Goal: Browse casually: Explore the website without a specific task or goal

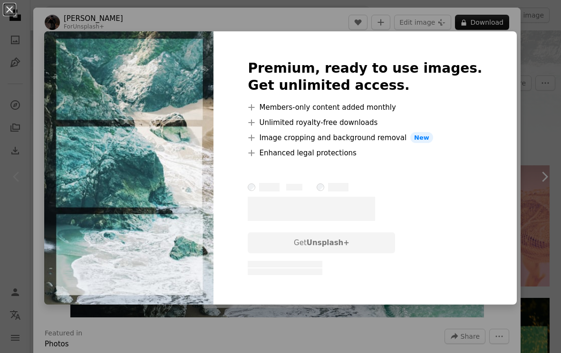
scroll to position [19, 0]
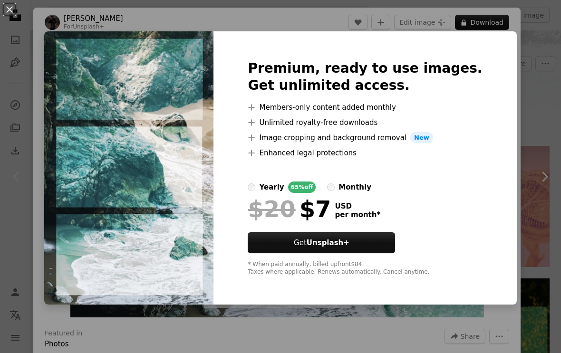
click at [49, 23] on div "An X shape Premium, ready to use images. Get unlimited access. A plus sign Memb…" at bounding box center [280, 176] width 561 height 353
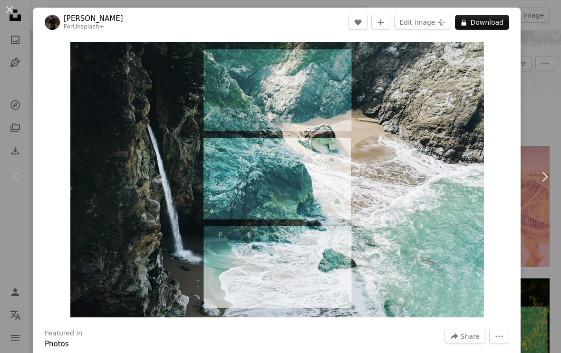
click at [521, 77] on div "Zoom in" at bounding box center [276, 179] width 487 height 285
click at [535, 68] on div "An X shape Chevron left Chevron right [PERSON_NAME] For Unsplash+ A heart A plu…" at bounding box center [280, 176] width 561 height 353
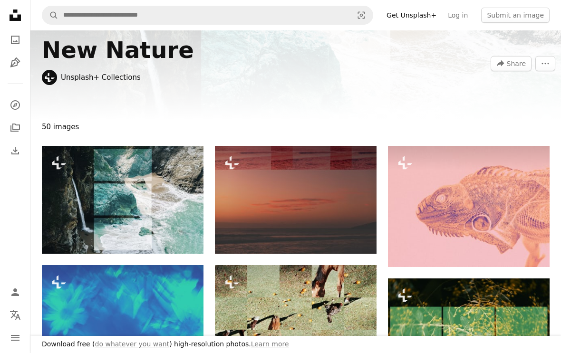
click at [534, 68] on div "A forward-right arrow Share More Actions" at bounding box center [523, 63] width 65 height 15
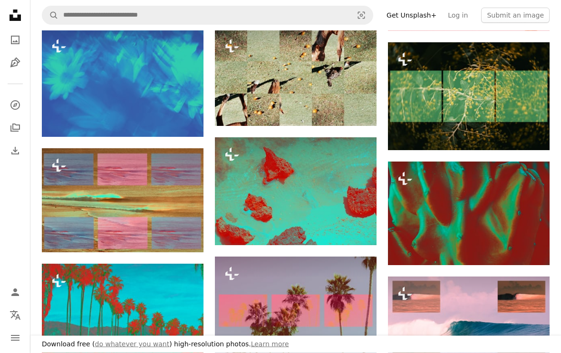
scroll to position [256, 0]
click at [18, 40] on icon "A photo" at bounding box center [15, 39] width 11 height 11
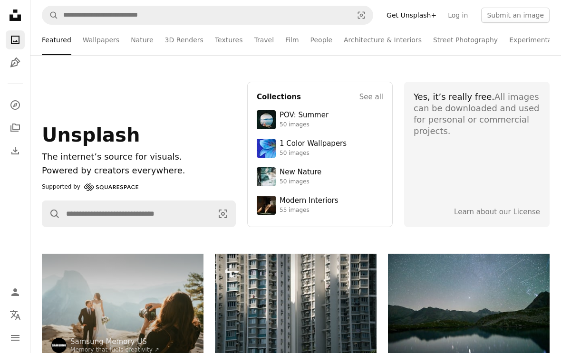
click at [16, 124] on icon "A stack of folders" at bounding box center [15, 127] width 11 height 11
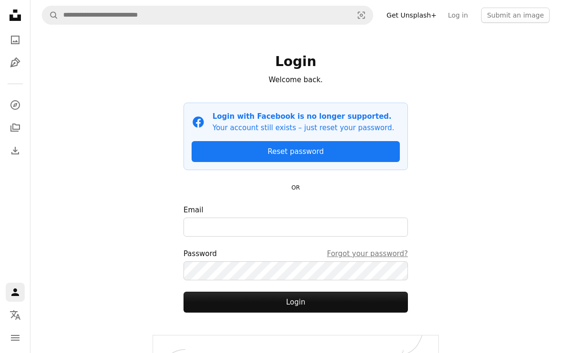
click at [14, 101] on icon "Explore" at bounding box center [15, 105] width 10 height 10
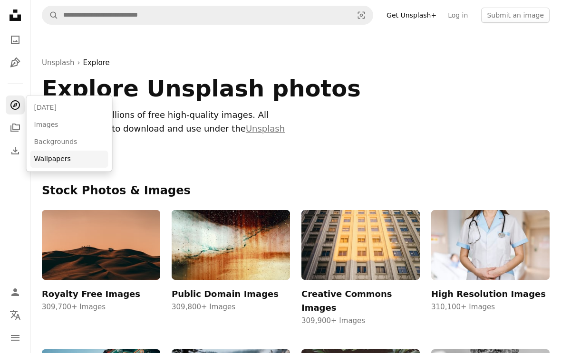
click at [42, 154] on link "Wallpapers" at bounding box center [69, 159] width 78 height 17
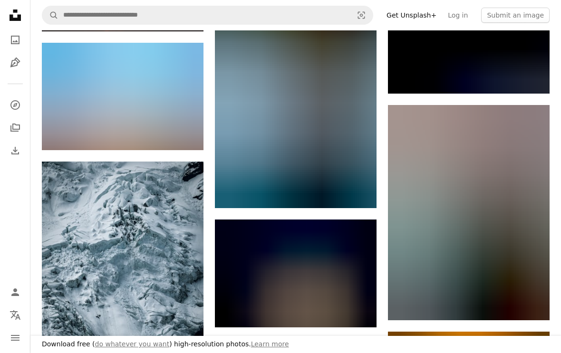
scroll to position [1167, 0]
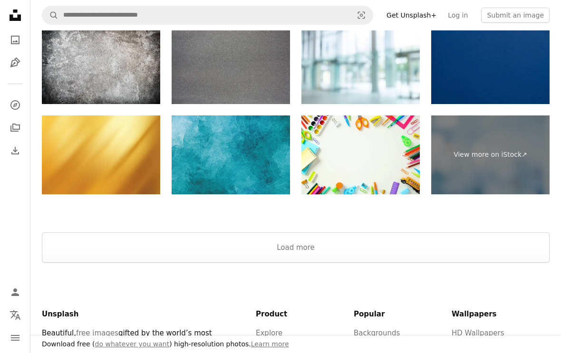
click at [75, 232] on button "Load more" at bounding box center [296, 247] width 508 height 30
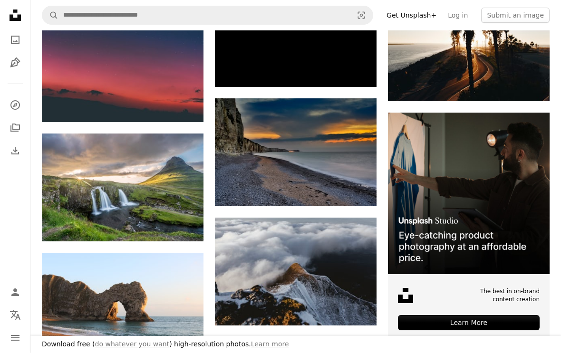
scroll to position [2691, 0]
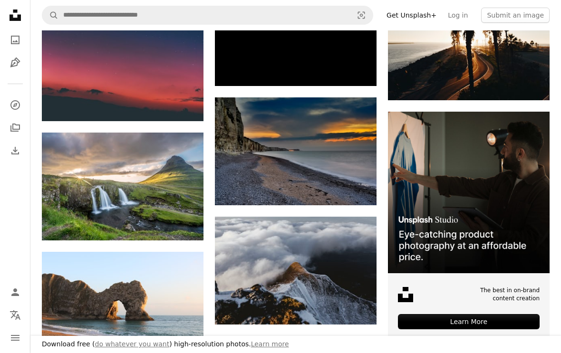
click at [522, 55] on img at bounding box center [469, 46] width 162 height 108
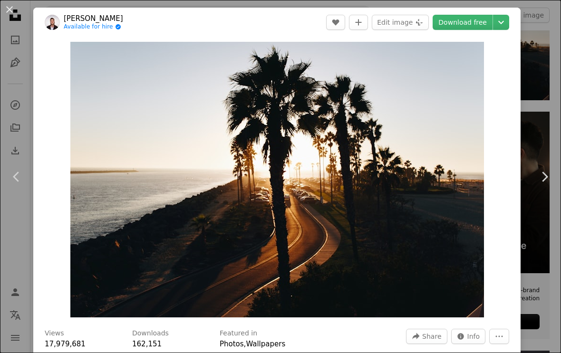
click at [542, 29] on div "An X shape Chevron left Chevron right [PERSON_NAME] Available for hire A checkm…" at bounding box center [280, 176] width 561 height 353
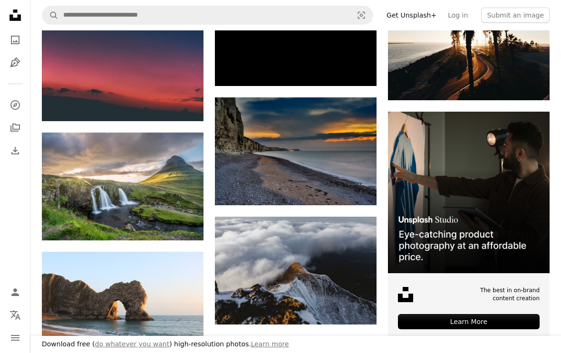
click at [542, 28] on nav "A magnifying glass Visual search Get Unsplash+ Log in Submit an image" at bounding box center [295, 15] width 531 height 30
click at [538, 48] on img at bounding box center [469, 46] width 162 height 108
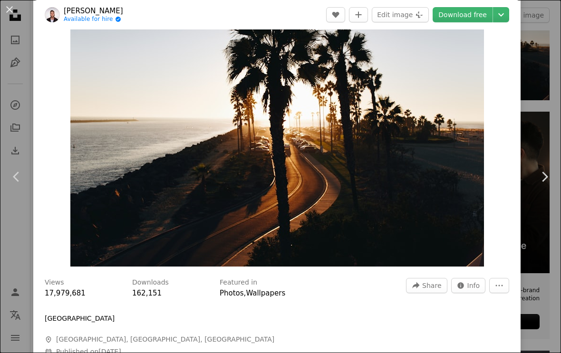
scroll to position [50, 0]
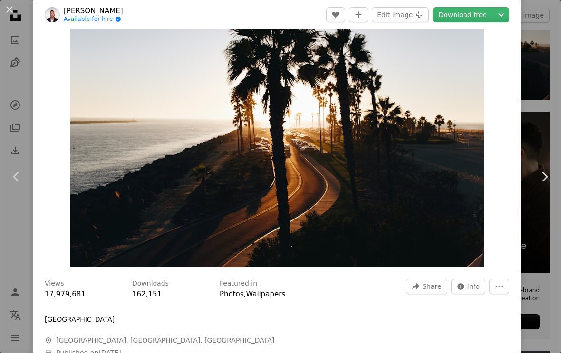
click at [539, 83] on div "An X shape Chevron left Chevron right [PERSON_NAME] Available for hire A checkm…" at bounding box center [280, 176] width 561 height 353
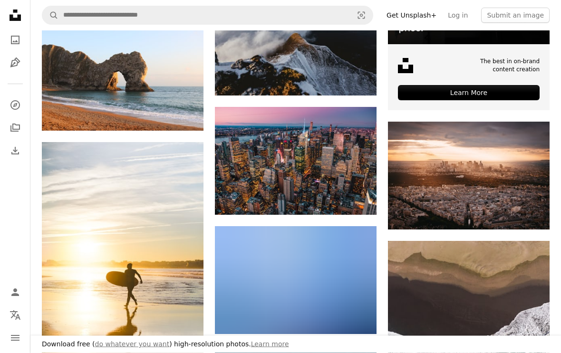
scroll to position [2920, 0]
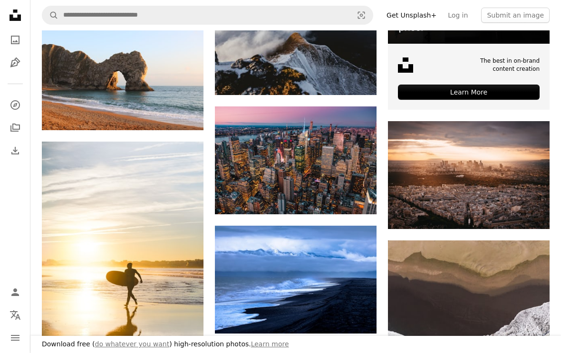
click at [66, 71] on img at bounding box center [123, 76] width 162 height 108
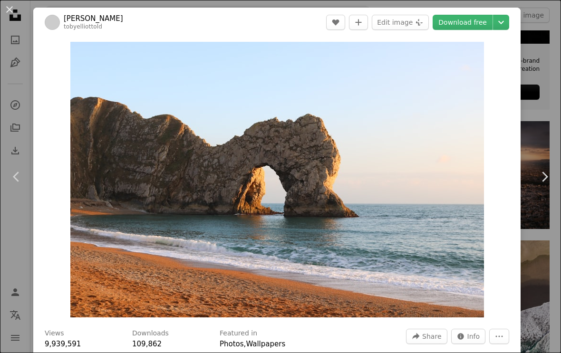
click at [509, 26] on icon "Chevron down" at bounding box center [500, 22] width 15 height 11
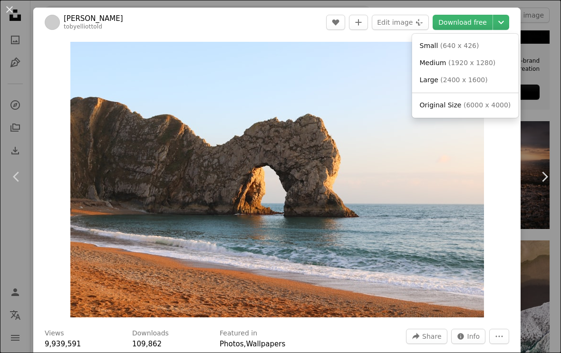
click at [511, 154] on dialog "An X shape Chevron left Chevron right [PERSON_NAME] tobyelliottold A heart A pl…" at bounding box center [280, 176] width 561 height 353
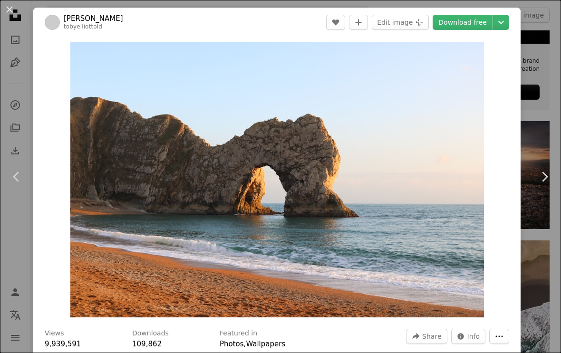
click at [509, 344] on button "More Actions" at bounding box center [499, 336] width 20 height 15
click at [466, 208] on dialog "An X shape Chevron left Chevron right [PERSON_NAME] tobyelliottold A heart A pl…" at bounding box center [280, 176] width 561 height 353
click at [554, 149] on link "Chevron right" at bounding box center [544, 176] width 33 height 91
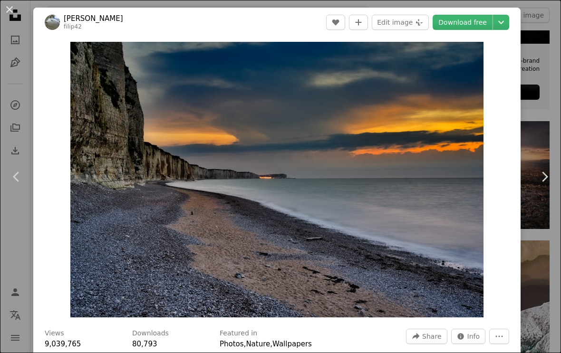
click at [558, 62] on div "An X shape Chevron left Chevron right [PERSON_NAME] filip42 A heart A plus sign…" at bounding box center [280, 176] width 561 height 353
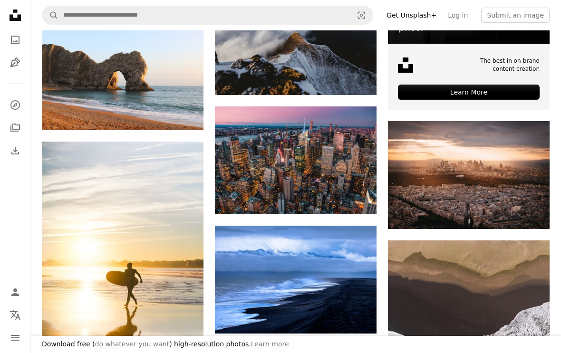
click at [17, 9] on icon "Unsplash logo Unsplash Home" at bounding box center [15, 15] width 19 height 19
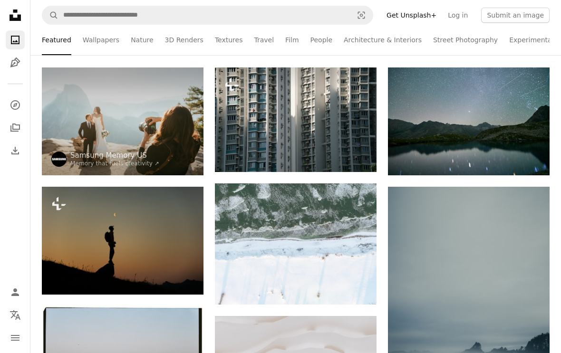
scroll to position [187, 0]
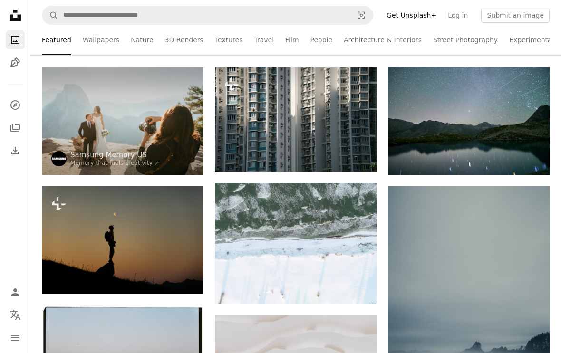
click at [92, 47] on link "Wallpapers" at bounding box center [101, 40] width 37 height 30
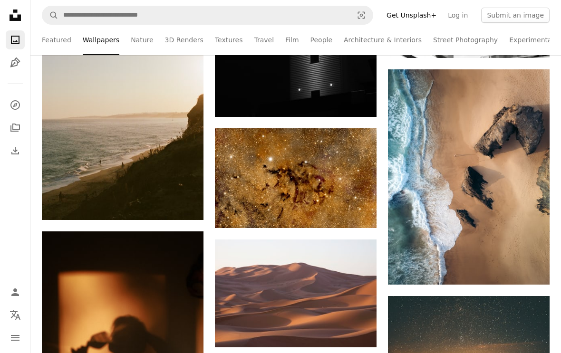
scroll to position [4723, 0]
click at [508, 137] on img at bounding box center [469, 176] width 162 height 215
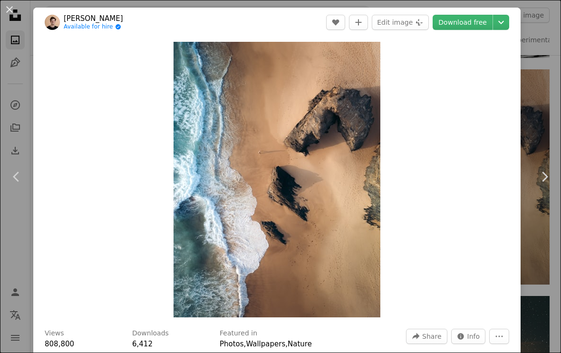
scroll to position [35, 0]
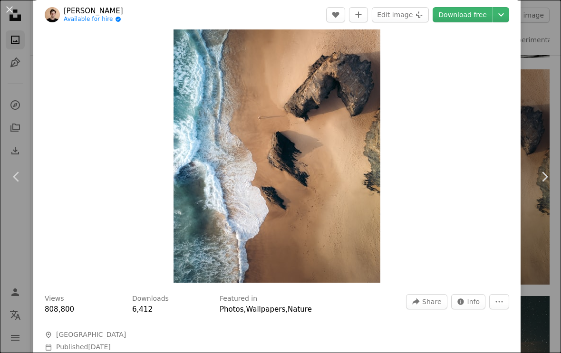
click at [14, 8] on button "An X shape" at bounding box center [9, 9] width 11 height 11
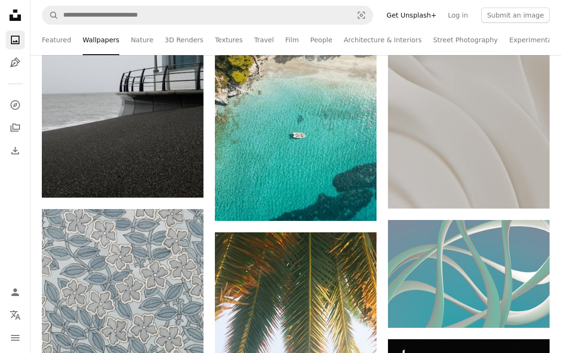
scroll to position [7250, 0]
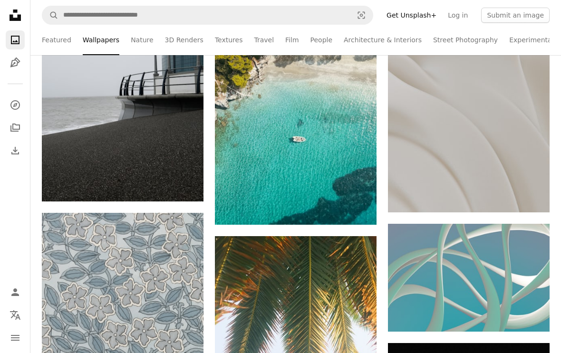
click at [365, 138] on img at bounding box center [296, 117] width 162 height 215
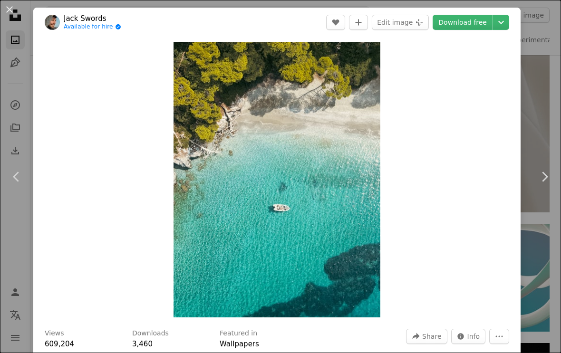
click at [14, 6] on button "An X shape" at bounding box center [9, 9] width 11 height 11
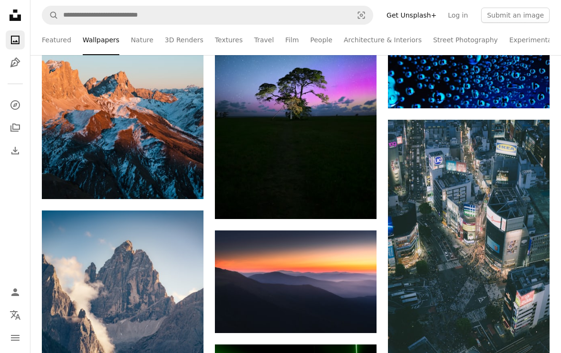
scroll to position [22224, 0]
click at [66, 35] on link "Featured" at bounding box center [56, 40] width 29 height 30
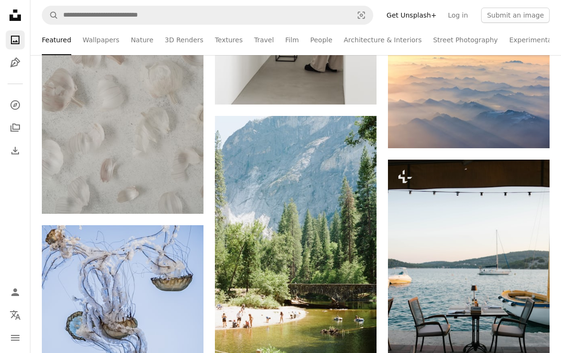
scroll to position [758, 0]
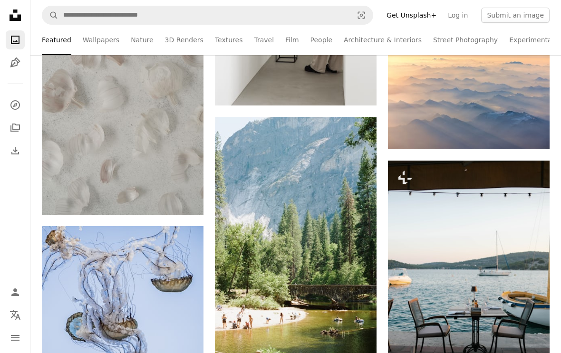
click at [137, 35] on link "Nature" at bounding box center [142, 40] width 22 height 30
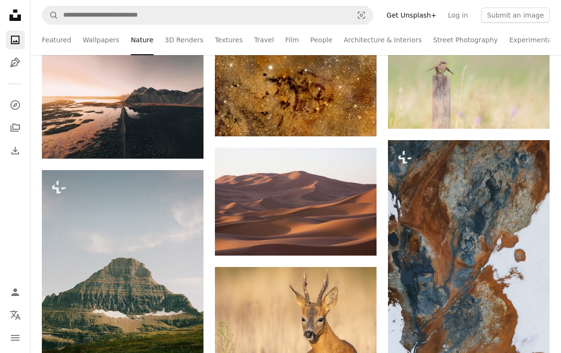
scroll to position [4986, 0]
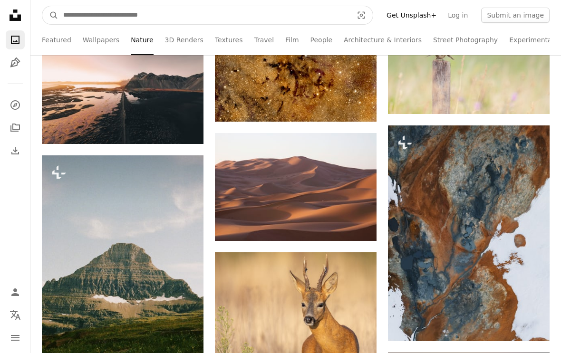
click at [113, 9] on input "Find visuals sitewide" at bounding box center [203, 15] width 291 height 18
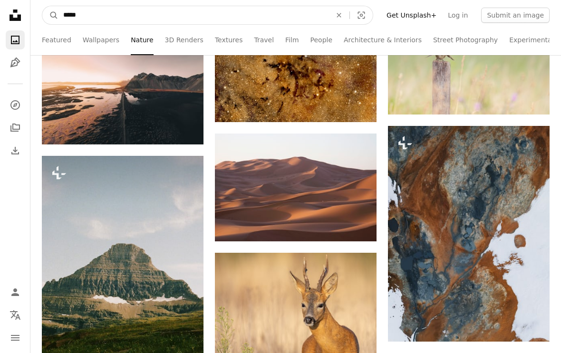
type input "*****"
click at [50, 15] on button "A magnifying glass" at bounding box center [50, 15] width 16 height 18
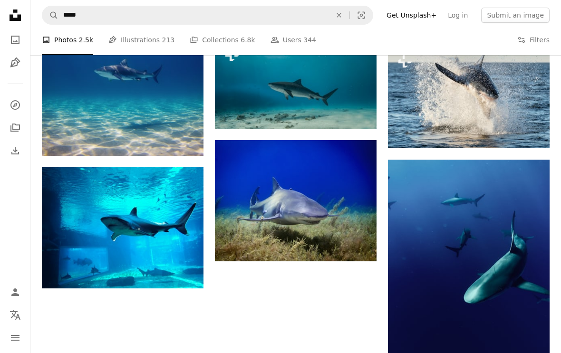
scroll to position [924, 0]
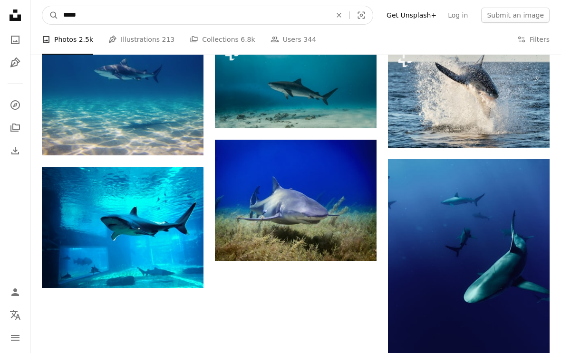
click at [87, 11] on input "*****" at bounding box center [193, 15] width 270 height 18
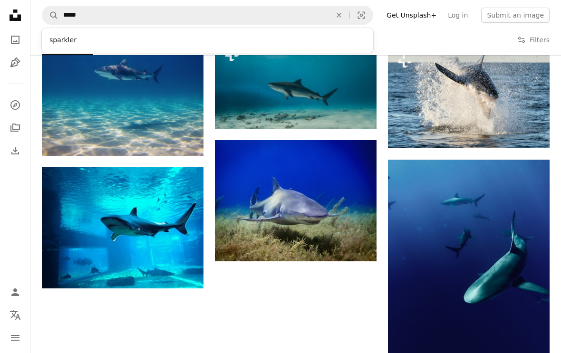
click at [347, 11] on icon "An X shape" at bounding box center [338, 15] width 21 height 8
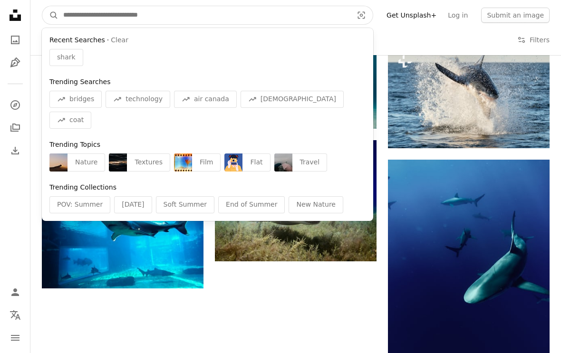
click at [50, 15] on button "A magnifying glass" at bounding box center [50, 15] width 16 height 18
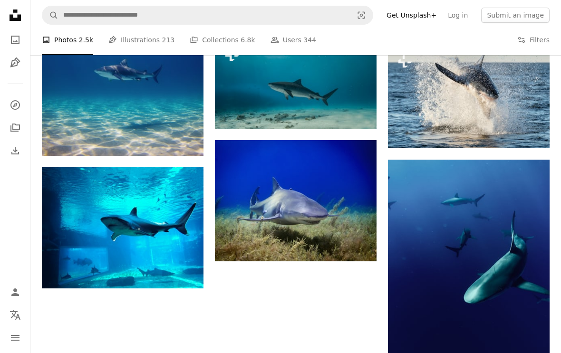
click at [17, 44] on icon "Photos" at bounding box center [15, 40] width 9 height 9
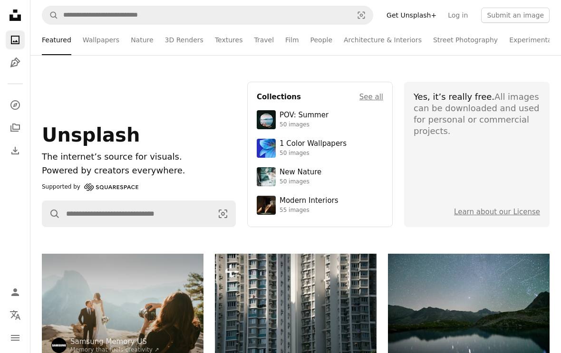
click at [139, 47] on link "Nature" at bounding box center [142, 40] width 22 height 30
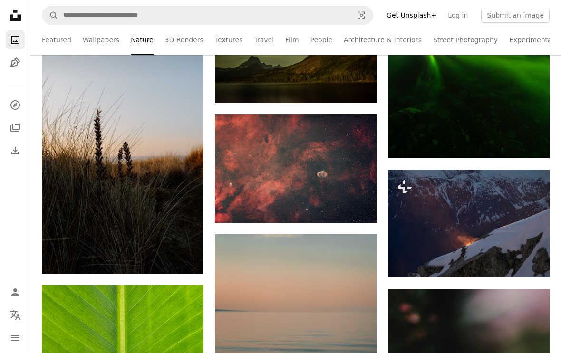
scroll to position [5783, 0]
click at [462, 40] on link "Street Photography" at bounding box center [465, 40] width 65 height 30
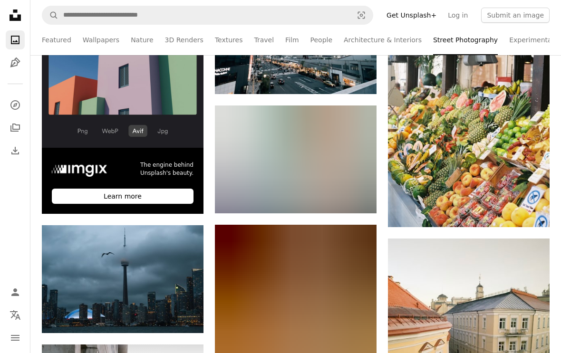
scroll to position [267, 0]
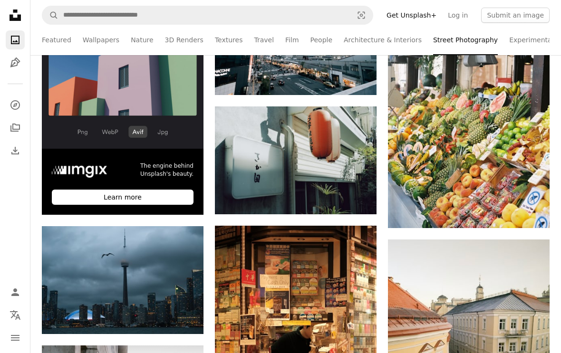
click at [525, 117] on img at bounding box center [469, 107] width 162 height 241
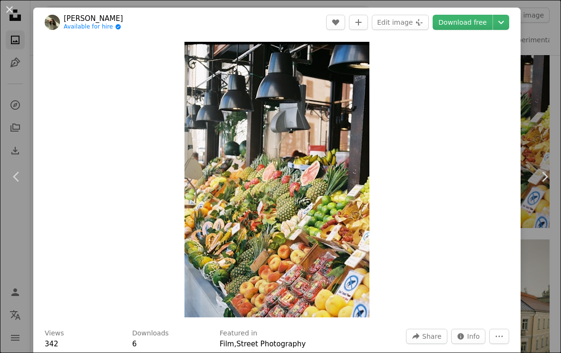
click at [539, 164] on link "Chevron right" at bounding box center [544, 176] width 33 height 91
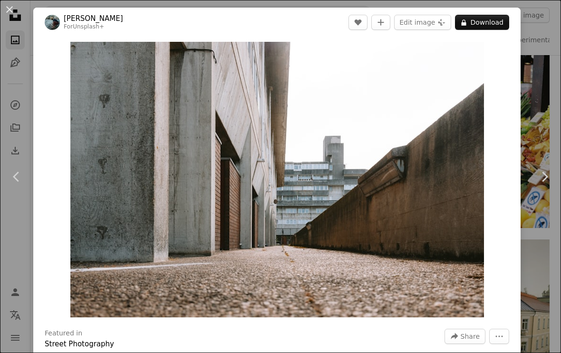
click at [531, 166] on link "Chevron right" at bounding box center [544, 176] width 33 height 91
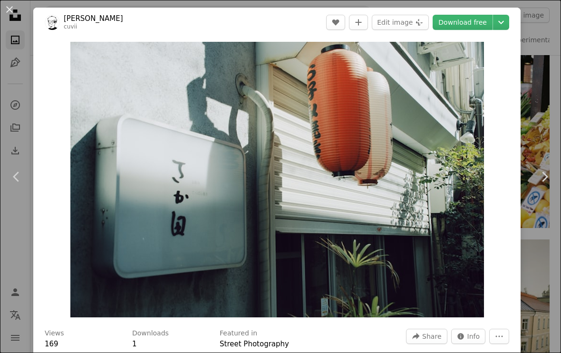
click at [15, 9] on button "An X shape" at bounding box center [9, 9] width 11 height 11
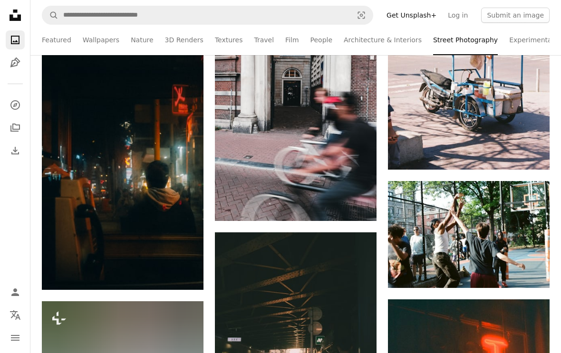
scroll to position [5145, 0]
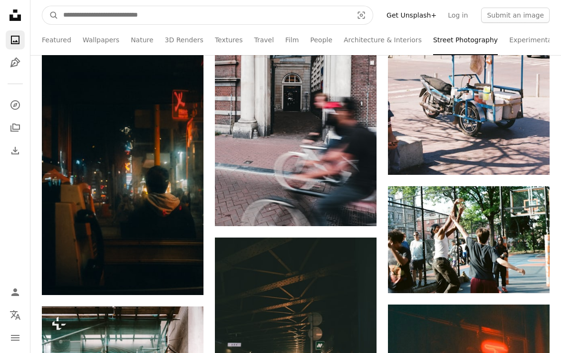
click at [314, 12] on input "Find visuals sitewide" at bounding box center [203, 15] width 291 height 18
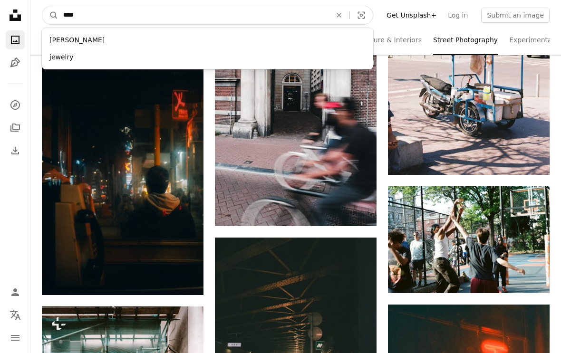
type input "*****"
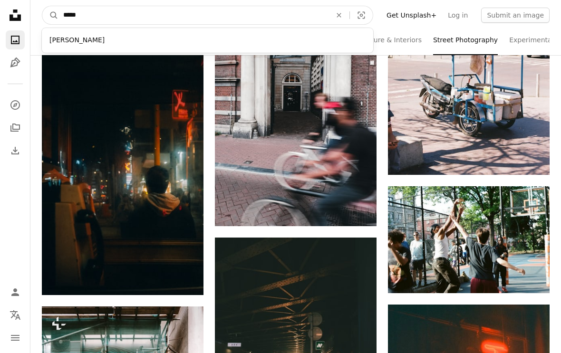
click at [50, 15] on button "A magnifying glass" at bounding box center [50, 15] width 16 height 18
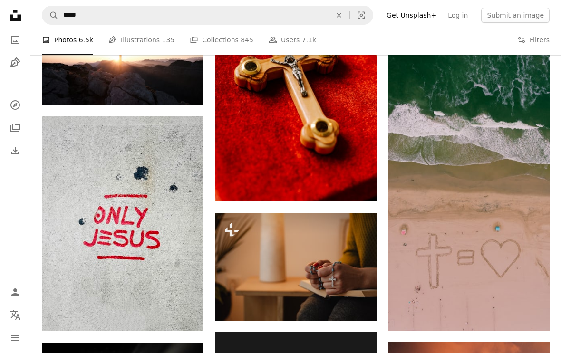
scroll to position [998, 0]
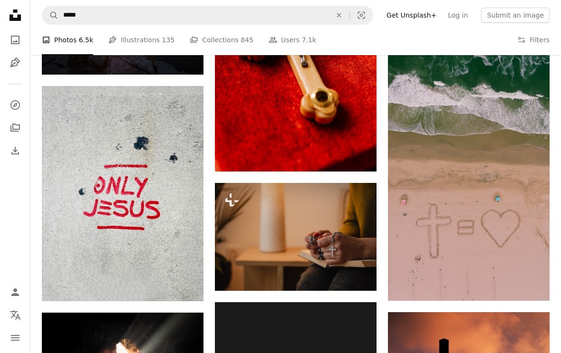
click at [502, 170] on img at bounding box center [469, 157] width 162 height 288
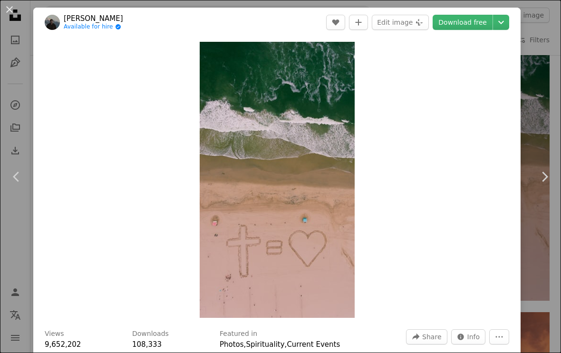
click at [508, 26] on icon "Chevron down" at bounding box center [500, 22] width 15 height 11
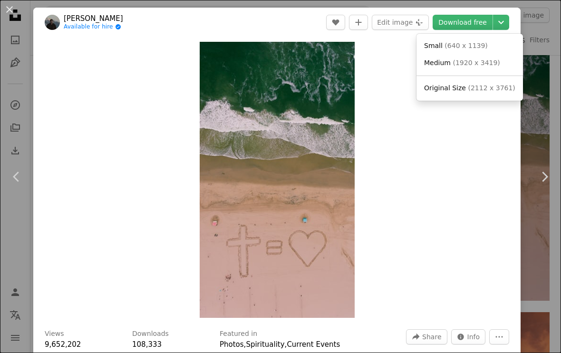
click at [324, 147] on dialog "An X shape Chevron left Chevron right [PERSON_NAME] Available for hire A checkm…" at bounding box center [280, 176] width 561 height 353
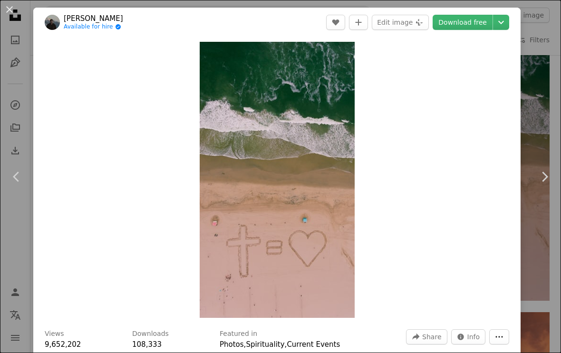
click at [499, 344] on button "More Actions" at bounding box center [499, 336] width 20 height 15
click at [305, 135] on dialog "An X shape Chevron left Chevron right [PERSON_NAME] Available for hire A checkm…" at bounding box center [280, 176] width 561 height 353
click at [539, 97] on div "An X shape Chevron left Chevron right [PERSON_NAME] Available for hire A checkm…" at bounding box center [280, 176] width 561 height 353
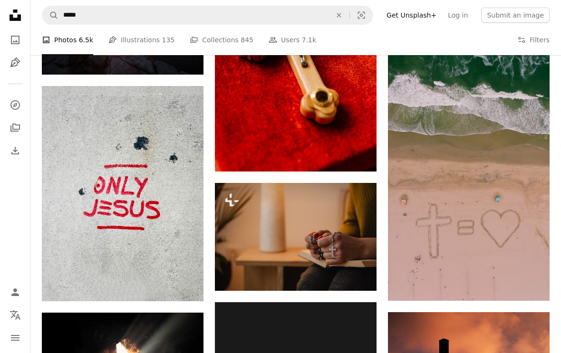
click at [12, 1] on nav "Unsplash logo Unsplash Home A photo Pen Tool A compass A stack of folders Downl…" at bounding box center [15, 176] width 30 height 353
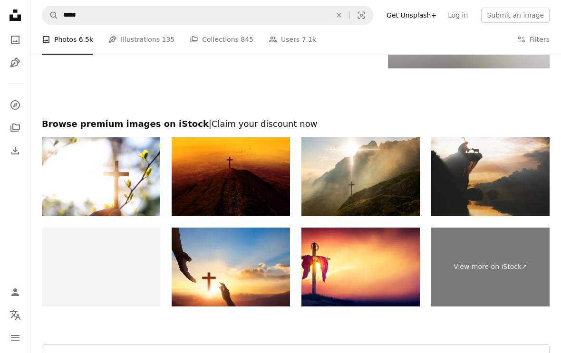
scroll to position [1702, 0]
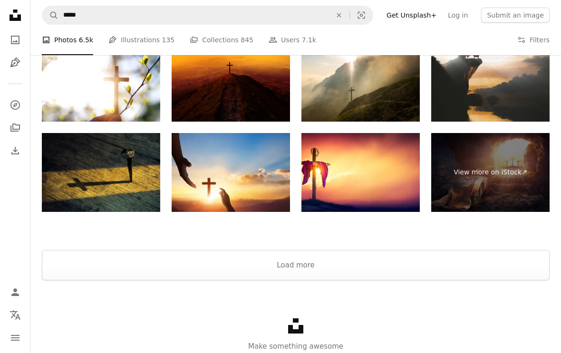
click at [79, 259] on button "Load more" at bounding box center [296, 265] width 508 height 30
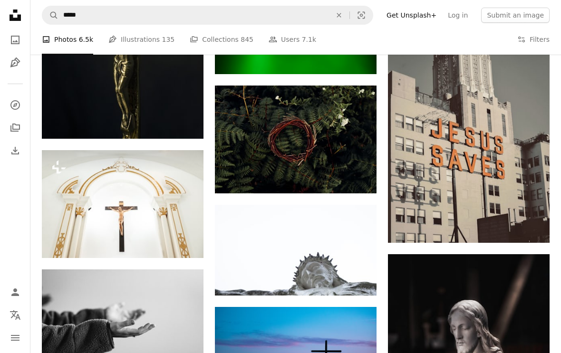
scroll to position [6698, 0]
click at [493, 143] on img at bounding box center [469, 142] width 162 height 202
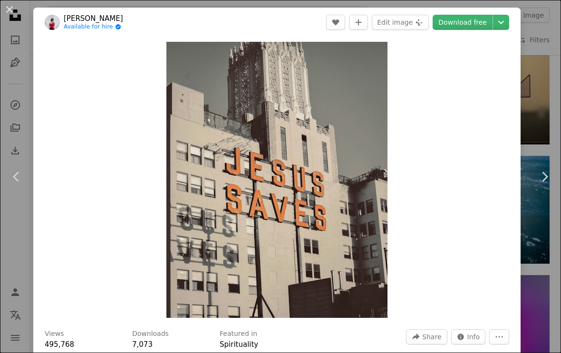
click at [15, 10] on button "An X shape" at bounding box center [9, 9] width 11 height 11
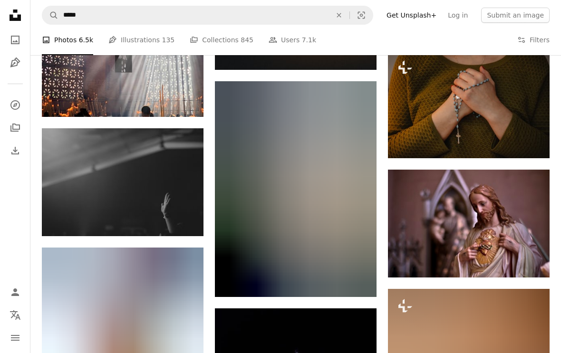
scroll to position [9616, 0]
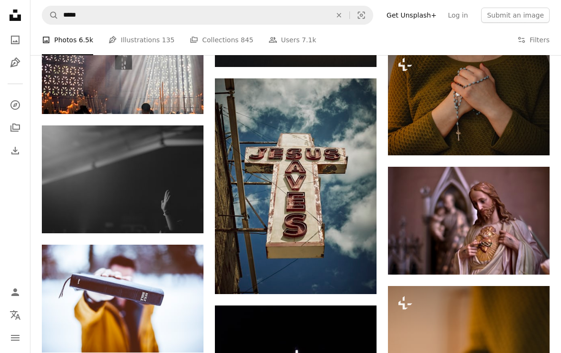
click at [362, 164] on img at bounding box center [296, 185] width 162 height 215
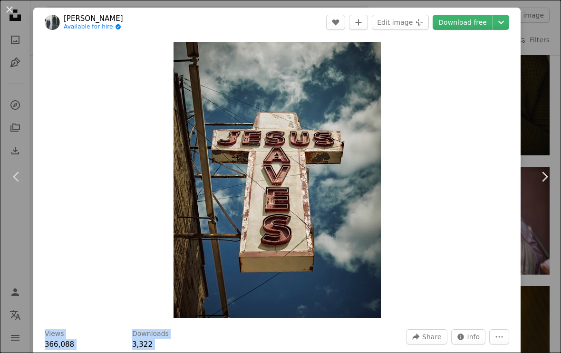
click at [15, 12] on button "An X shape" at bounding box center [9, 9] width 11 height 11
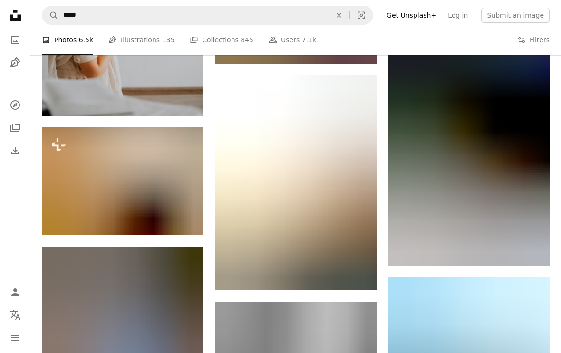
scroll to position [20360, 0]
